Goal: Find contact information: Find contact information

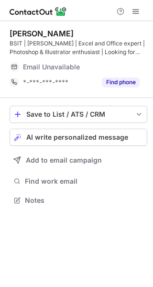
scroll to position [194, 153]
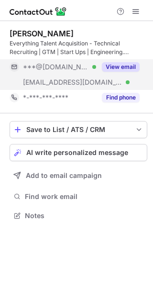
scroll to position [209, 153]
click at [119, 63] on button "View email" at bounding box center [121, 67] width 38 height 10
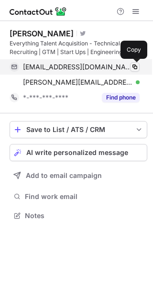
click at [133, 62] on button at bounding box center [135, 67] width 10 height 10
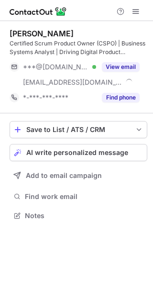
scroll to position [209, 153]
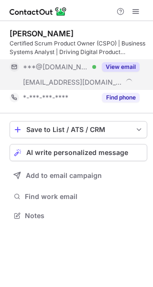
click at [126, 68] on button "View email" at bounding box center [121, 67] width 38 height 10
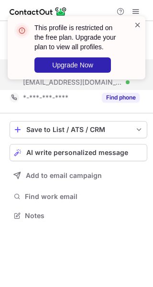
click at [138, 23] on span at bounding box center [138, 25] width 8 height 10
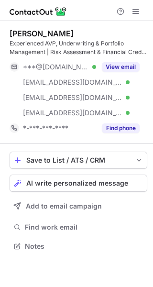
scroll to position [240, 153]
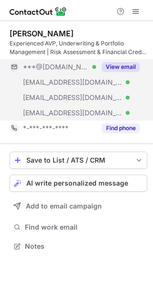
click at [135, 61] on div "View email" at bounding box center [118, 66] width 44 height 15
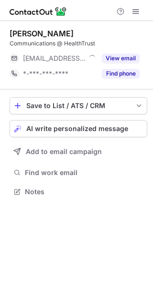
scroll to position [185, 153]
